Goal: Find specific page/section: Find specific page/section

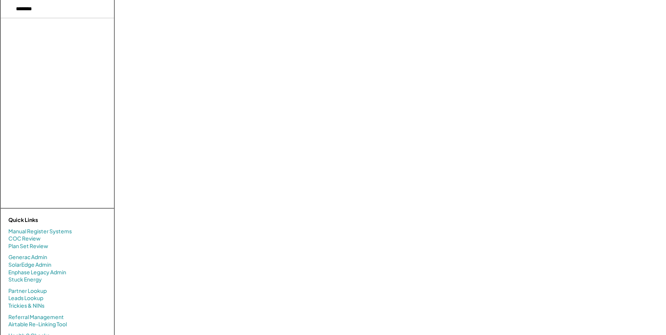
select select "**********"
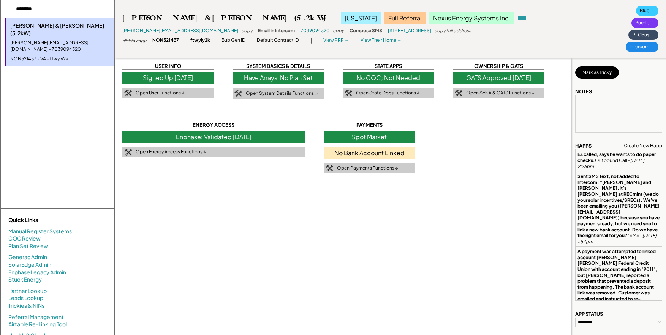
click at [506, 78] on div "GATS Approved [DATE]" at bounding box center [498, 78] width 91 height 12
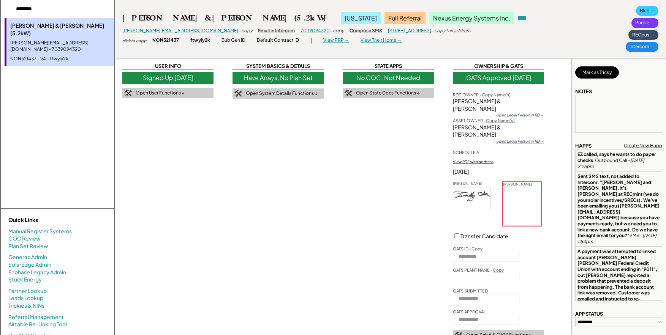
click at [523, 112] on div "open Legal Person in RB →" at bounding box center [520, 114] width 48 height 5
